Goal: Navigation & Orientation: Find specific page/section

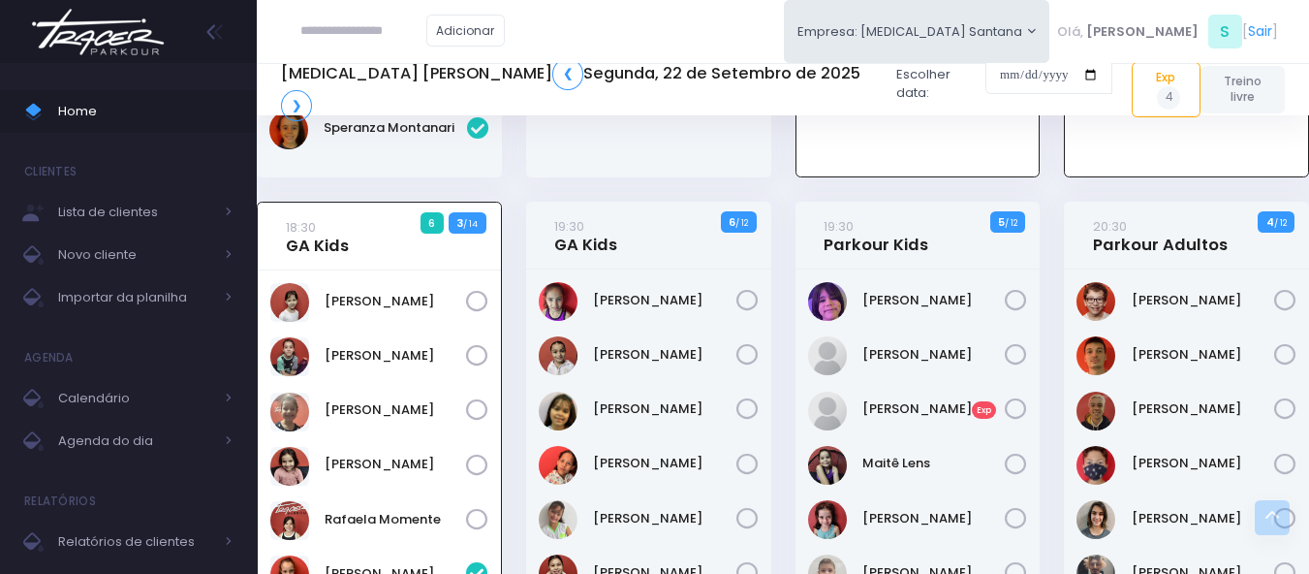
scroll to position [977, 0]
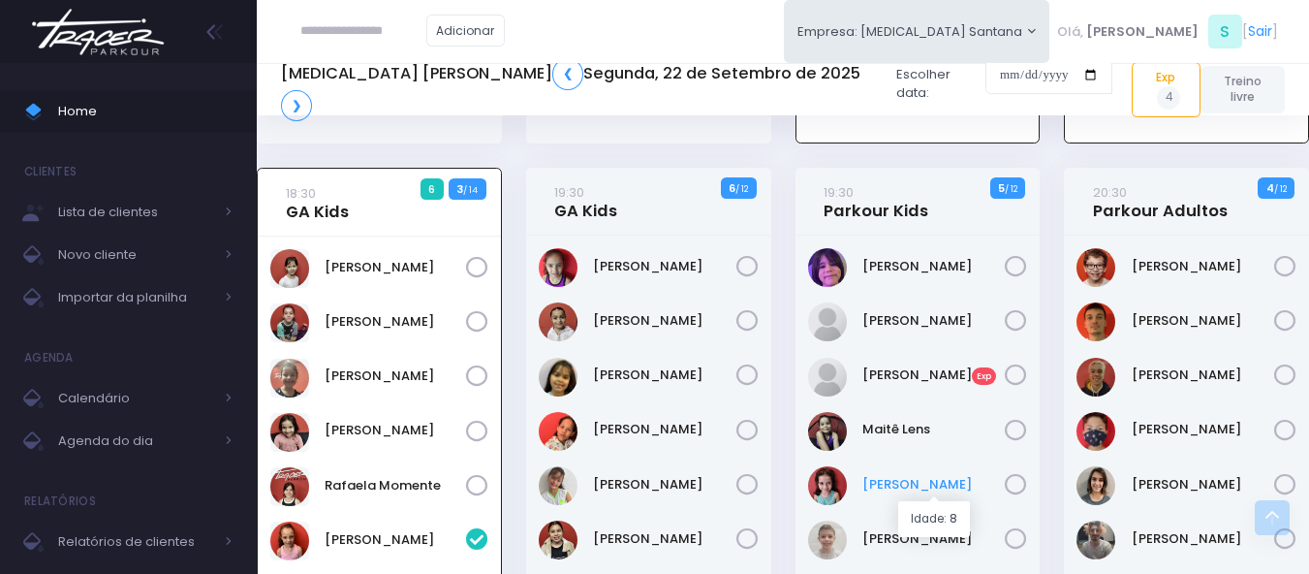
click at [869, 490] on link "Manoela Mafra" at bounding box center [933, 484] width 143 height 19
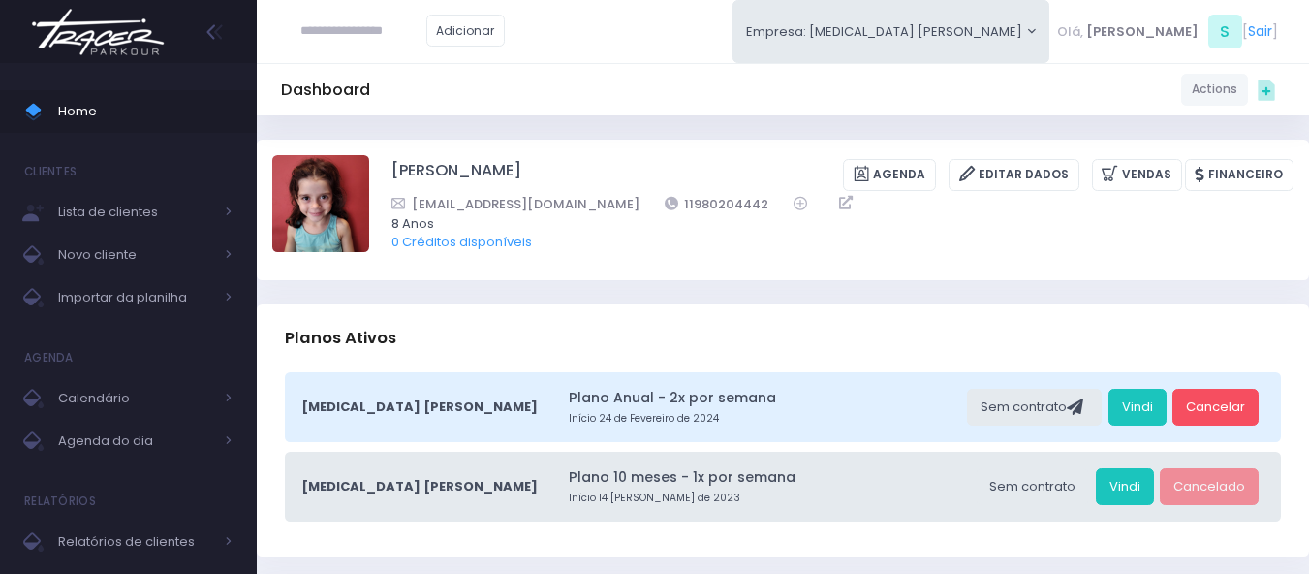
click at [118, 20] on img at bounding box center [97, 32] width 147 height 68
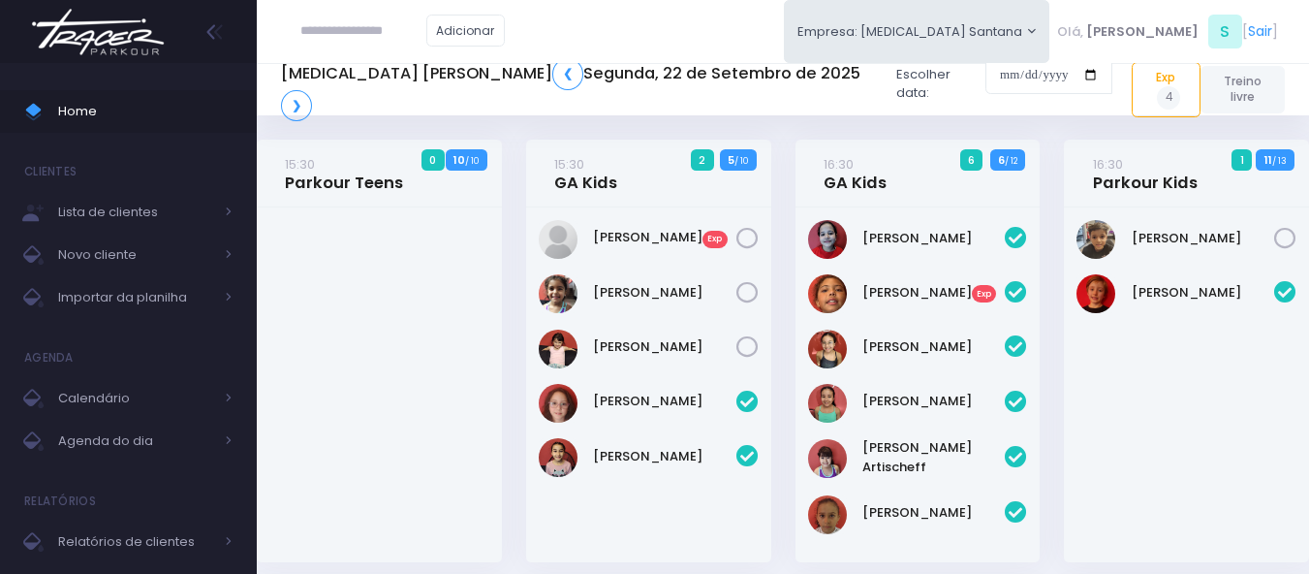
scroll to position [1145, 0]
